Goal: Task Accomplishment & Management: Use online tool/utility

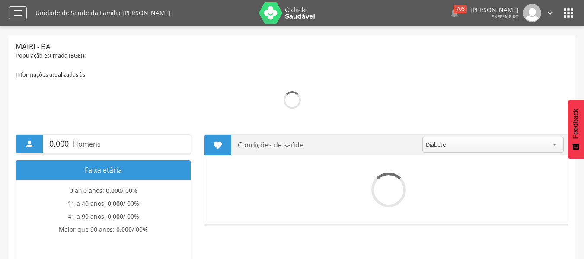
drag, startPoint x: 0, startPoint y: 0, endPoint x: 18, endPoint y: 14, distance: 22.5
click at [18, 14] on icon "" at bounding box center [18, 13] width 10 height 10
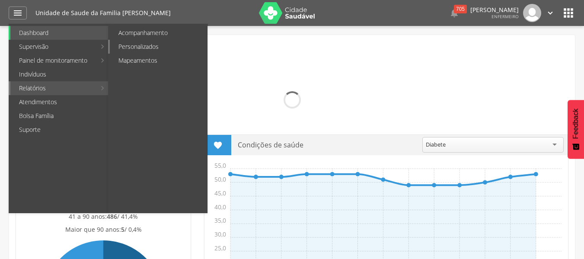
click at [132, 47] on link "Personalizados" at bounding box center [158, 47] width 97 height 14
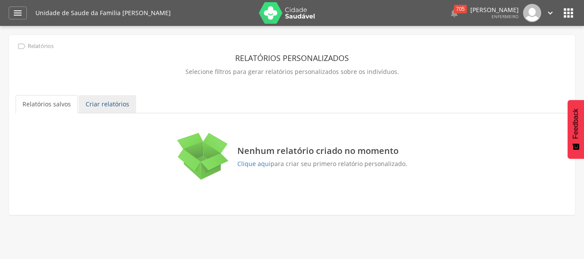
click at [115, 102] on link "Criar relatórios" at bounding box center [107, 104] width 57 height 18
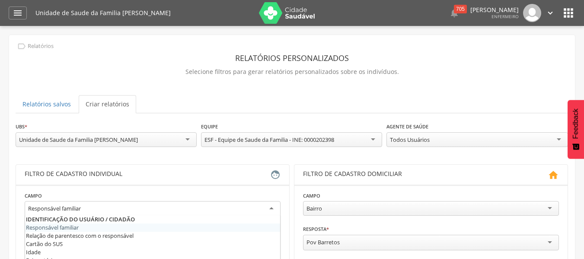
click at [129, 208] on div "Responsável familiar" at bounding box center [153, 209] width 256 height 16
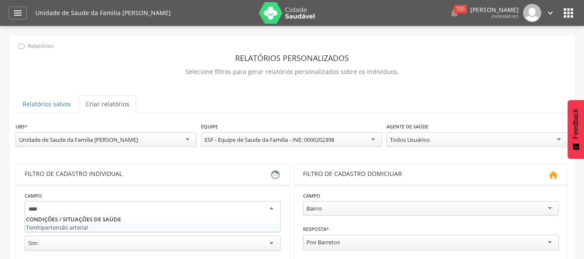
type input "*****"
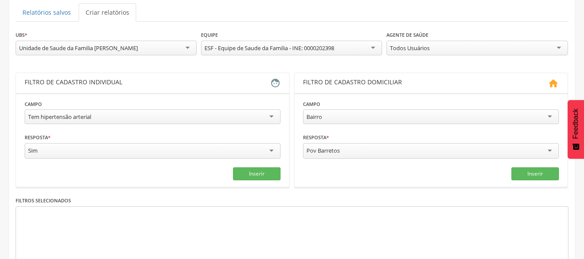
scroll to position [106, 0]
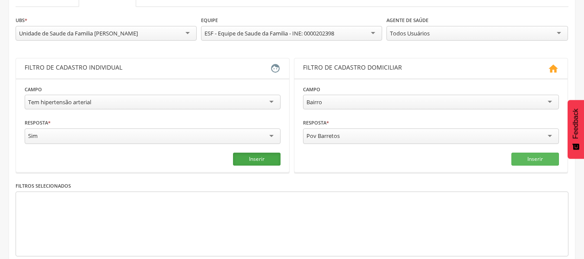
click at [258, 163] on button "Inserir" at bounding box center [257, 159] width 48 height 13
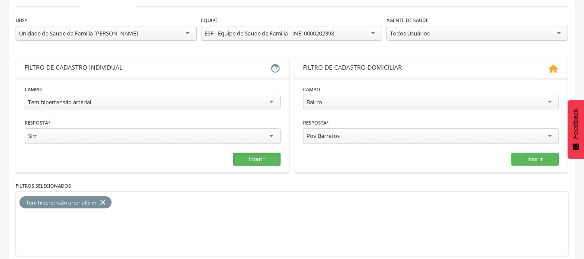
scroll to position [148, 0]
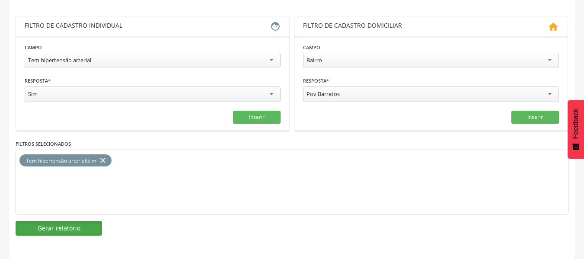
click at [80, 224] on button "Gerar relatório" at bounding box center [59, 228] width 86 height 15
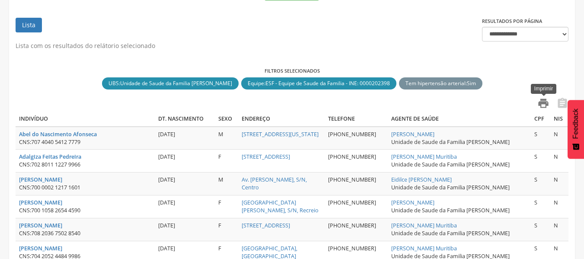
click at [542, 106] on icon "" at bounding box center [543, 103] width 12 height 12
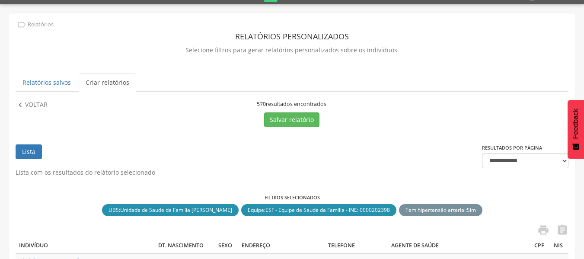
scroll to position [0, 0]
